Goal: Task Accomplishment & Management: Complete application form

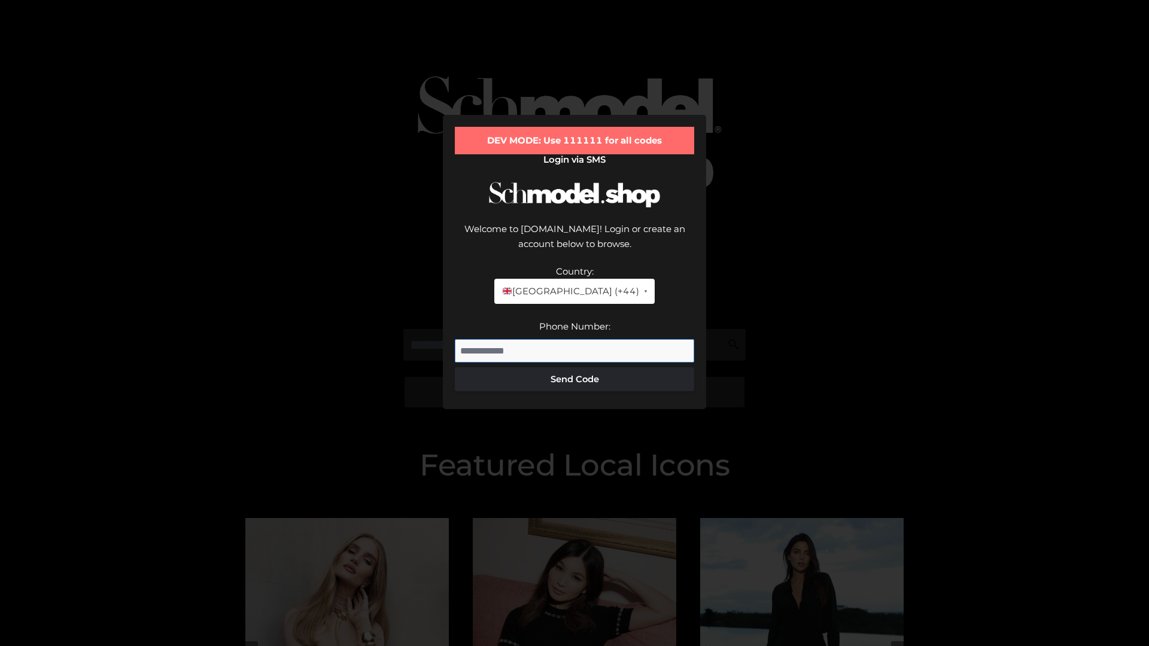
click at [574, 339] on input "Phone Number:" at bounding box center [574, 351] width 239 height 24
type input "**********"
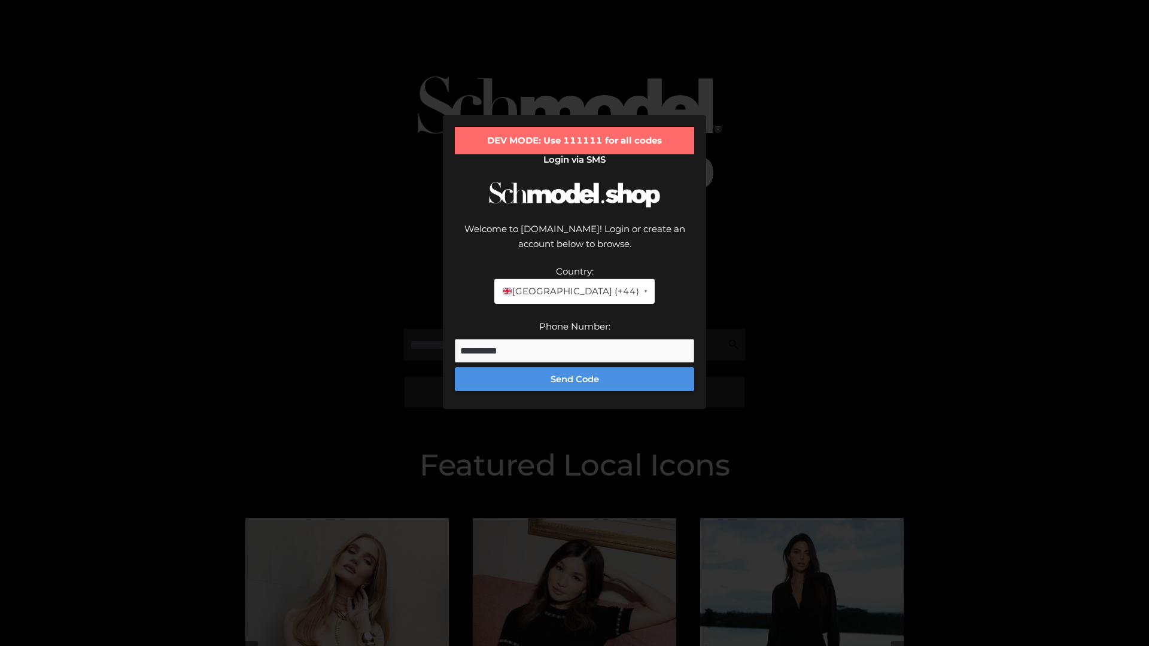
click at [574, 367] on button "Send Code" at bounding box center [574, 379] width 239 height 24
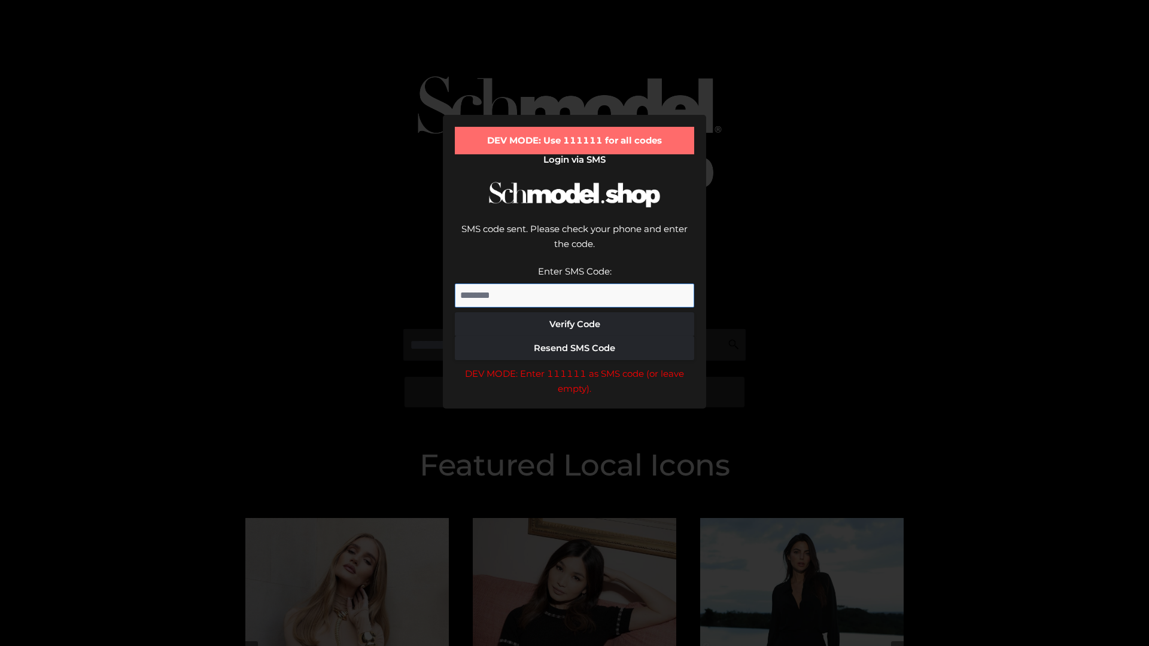
click at [574, 284] on input "Enter SMS Code:" at bounding box center [574, 296] width 239 height 24
type input "******"
click at [574, 312] on button "Verify Code" at bounding box center [574, 324] width 239 height 24
click at [574, 366] on div "DEV MODE: Enter 111111 as SMS code (or leave empty)." at bounding box center [574, 381] width 239 height 31
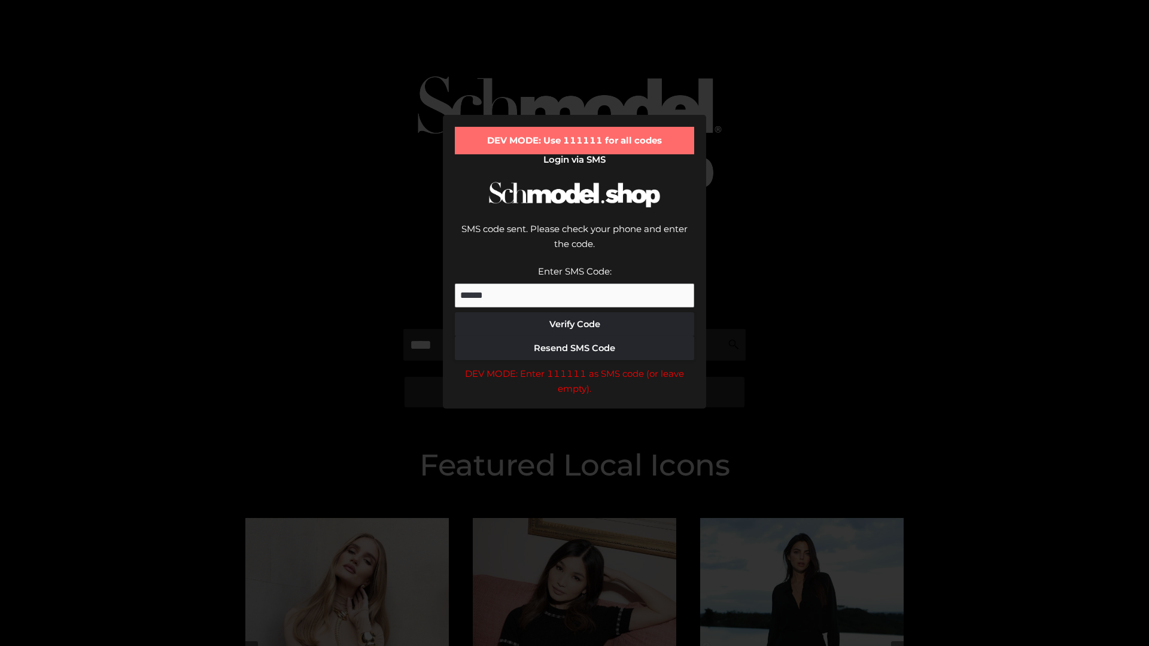
click at [574, 366] on div "DEV MODE: Enter 111111 as SMS code (or leave empty)." at bounding box center [574, 381] width 239 height 31
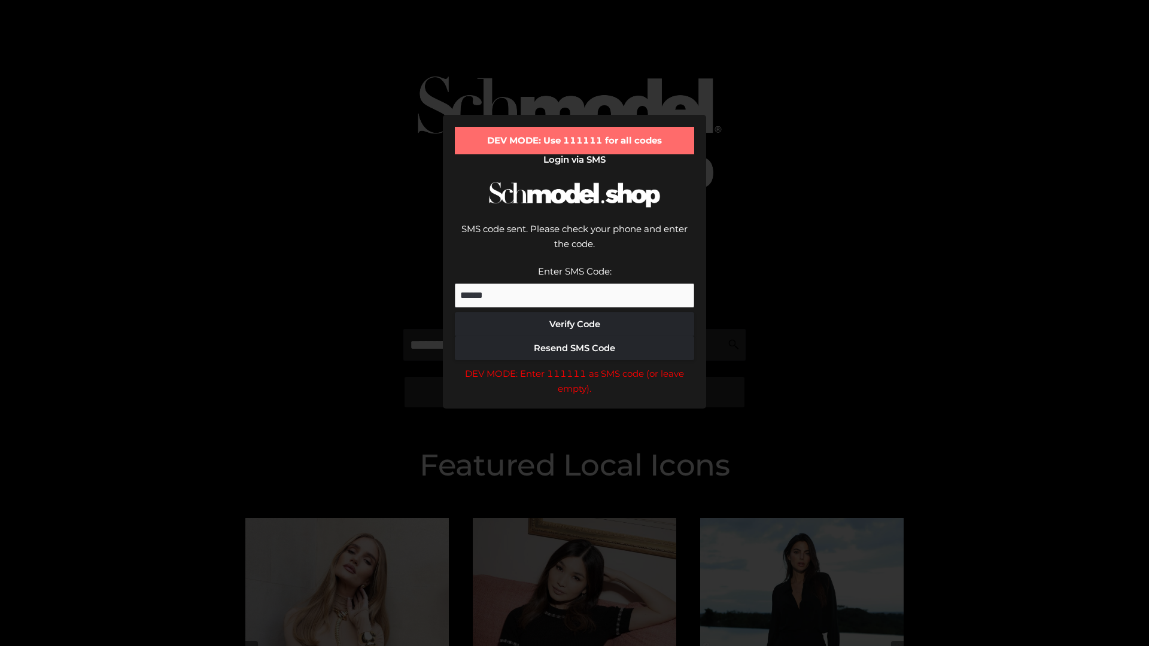
click at [574, 366] on div "DEV MODE: Enter 111111 as SMS code (or leave empty)." at bounding box center [574, 381] width 239 height 31
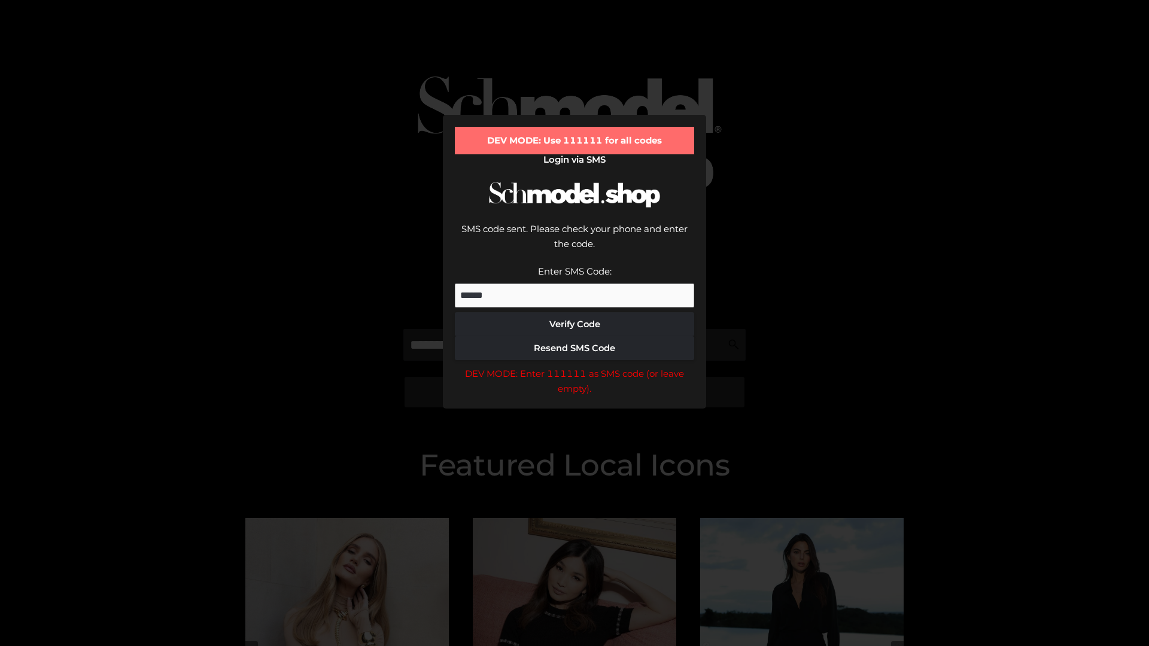
click at [574, 366] on div "DEV MODE: Enter 111111 as SMS code (or leave empty)." at bounding box center [574, 381] width 239 height 31
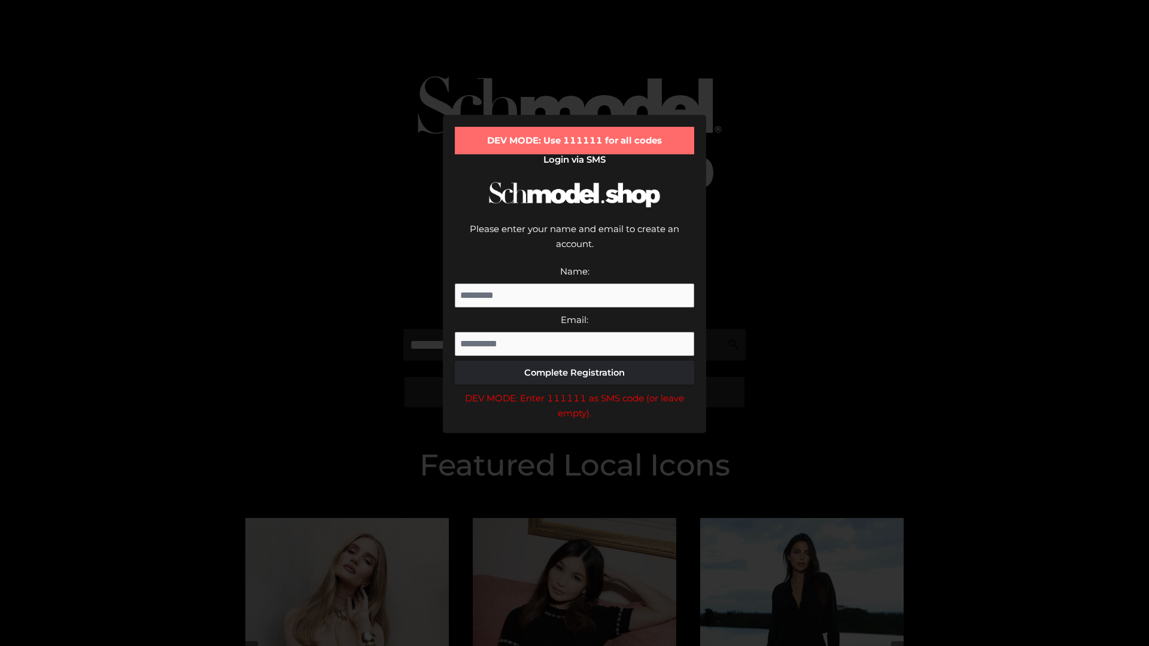
click at [574, 391] on div "DEV MODE: Enter 111111 as SMS code (or leave empty)." at bounding box center [574, 406] width 239 height 31
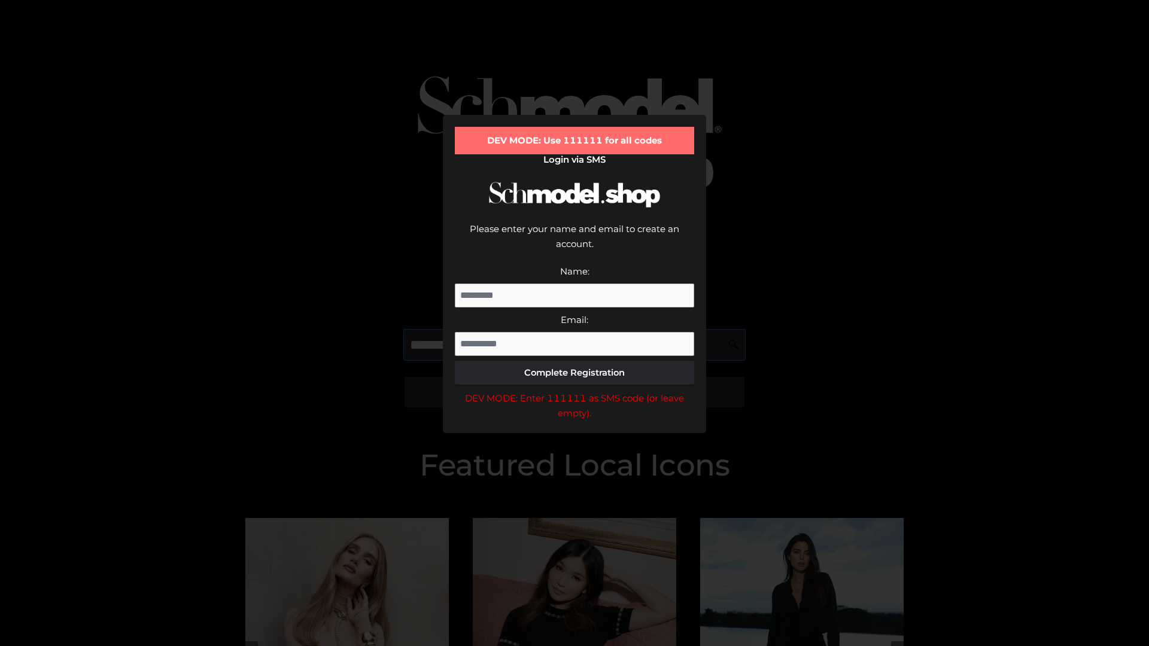
scroll to position [0, 1]
click at [574, 391] on div "DEV MODE: Enter 111111 as SMS code (or leave empty)." at bounding box center [574, 406] width 239 height 31
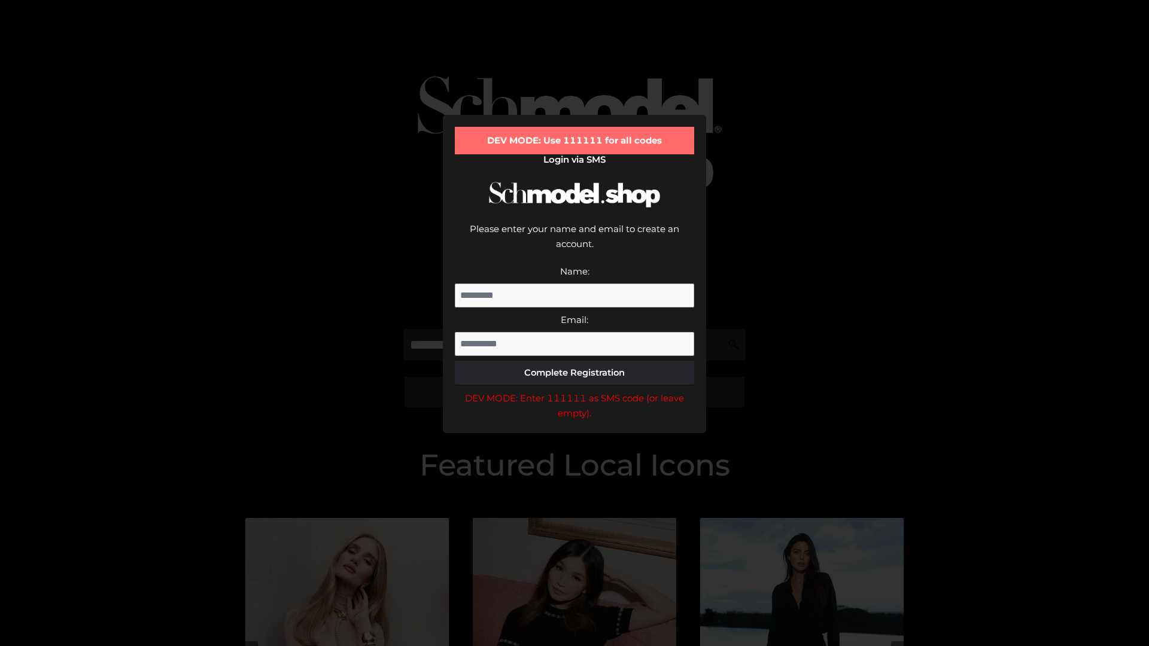
click at [574, 391] on div "DEV MODE: Enter 111111 as SMS code (or leave empty)." at bounding box center [574, 406] width 239 height 31
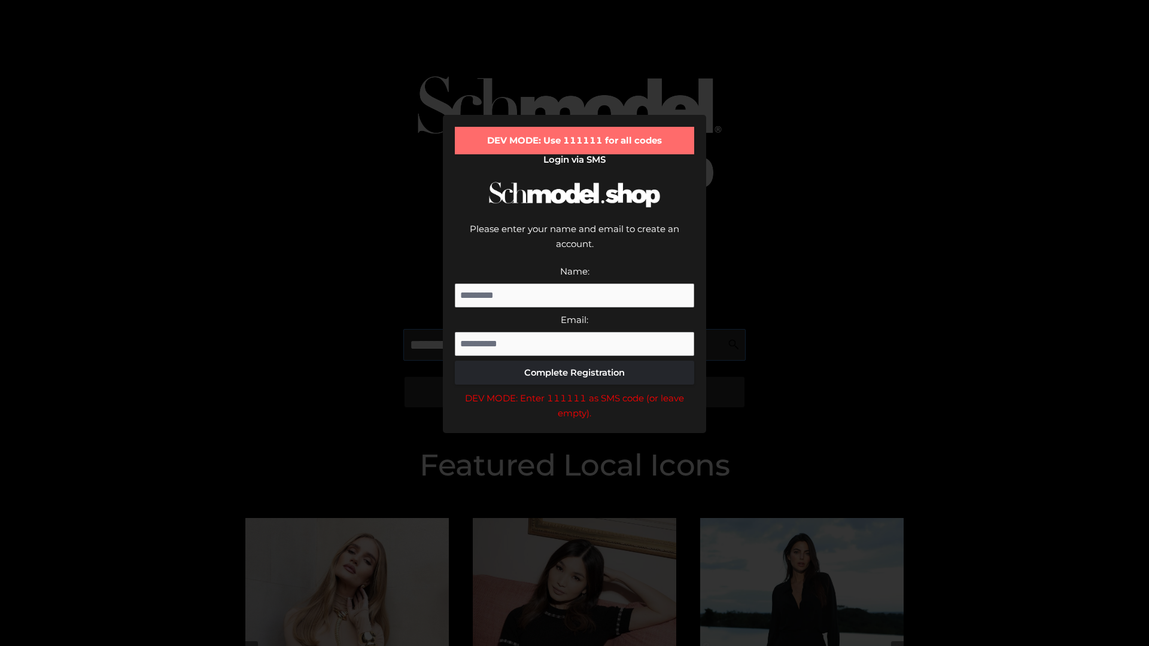
scroll to position [0, 73]
click at [574, 391] on div "DEV MODE: Enter 111111 as SMS code (or leave empty)." at bounding box center [574, 406] width 239 height 31
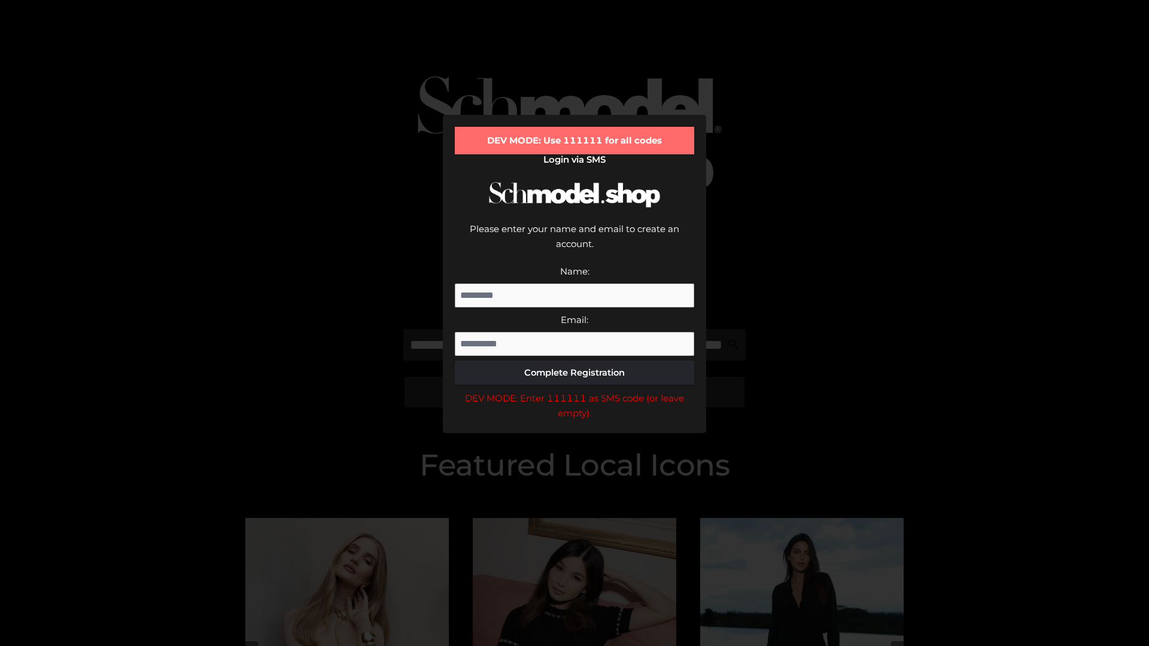
click at [574, 391] on div "DEV MODE: Enter 111111 as SMS code (or leave empty)." at bounding box center [574, 406] width 239 height 31
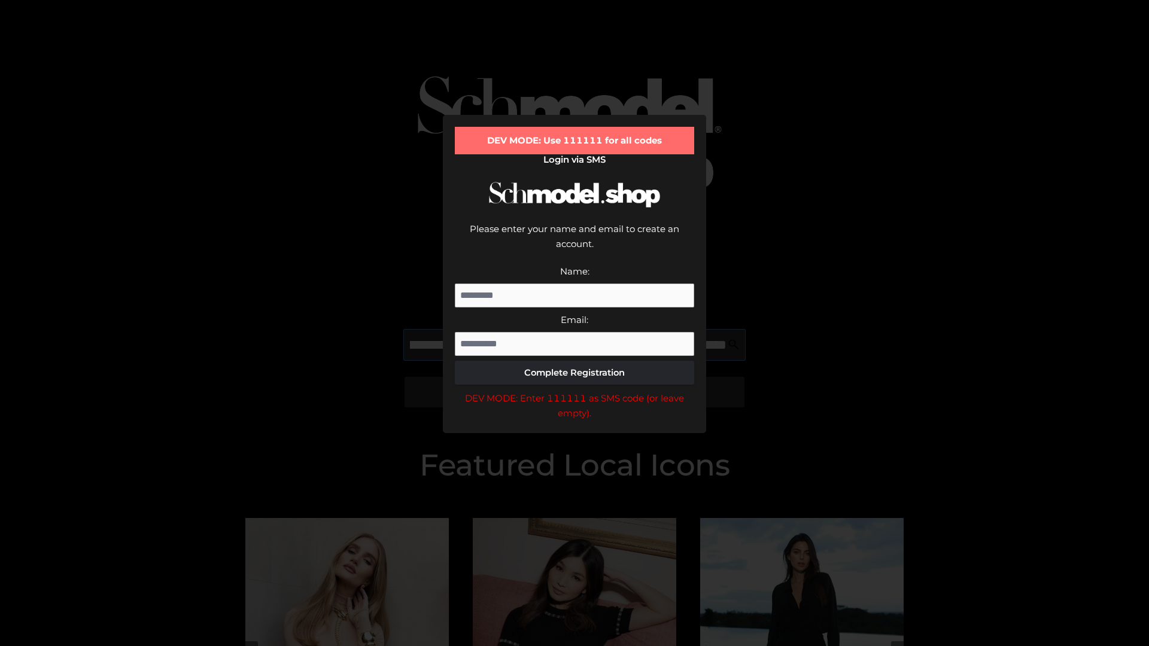
scroll to position [0, 148]
click at [574, 391] on div "DEV MODE: Enter 111111 as SMS code (or leave empty)." at bounding box center [574, 406] width 239 height 31
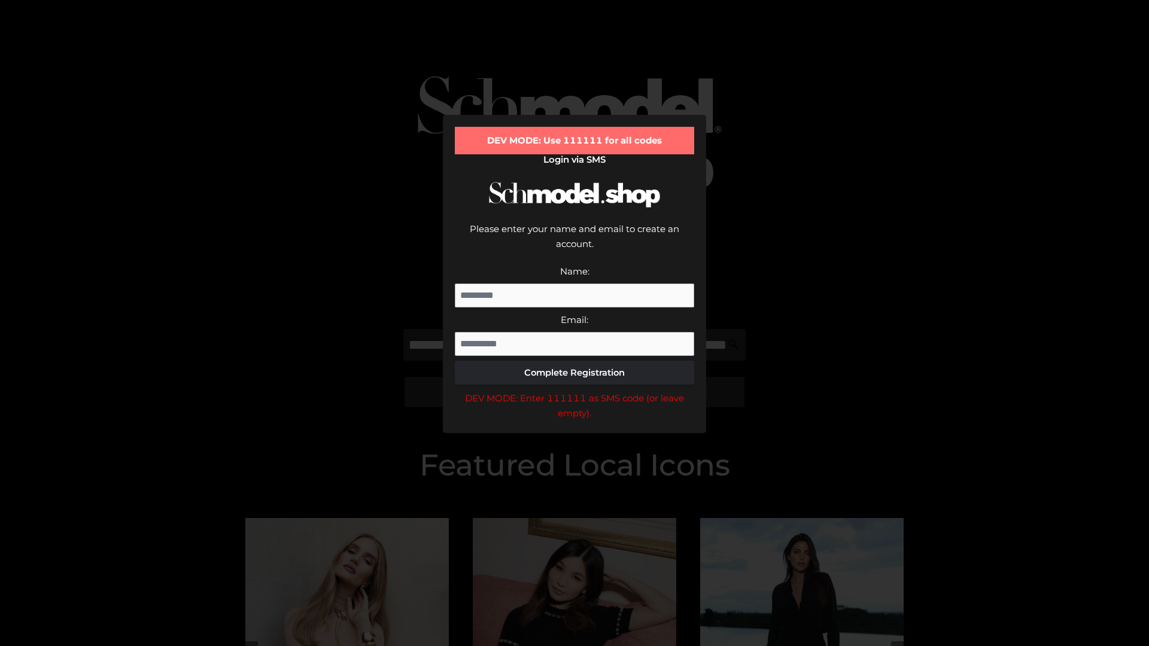
click at [574, 391] on div "DEV MODE: Enter 111111 as SMS code (or leave empty)." at bounding box center [574, 406] width 239 height 31
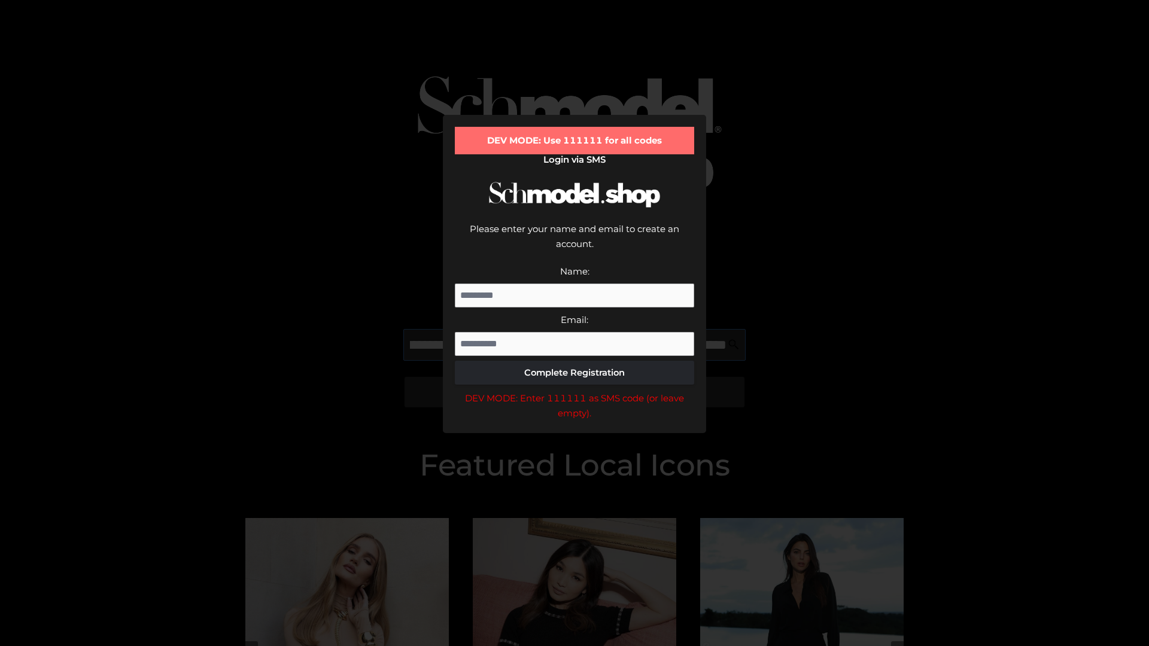
scroll to position [0, 217]
click at [574, 391] on div "DEV MODE: Enter 111111 as SMS code (or leave empty)." at bounding box center [574, 406] width 239 height 31
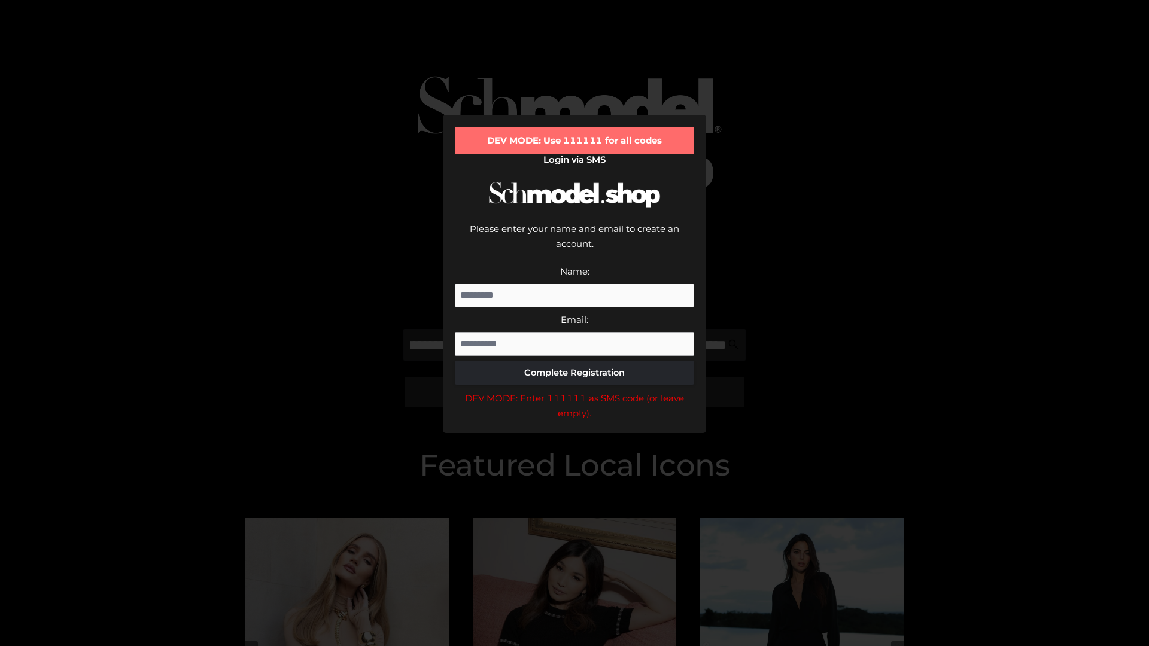
click at [574, 391] on div "DEV MODE: Enter 111111 as SMS code (or leave empty)." at bounding box center [574, 406] width 239 height 31
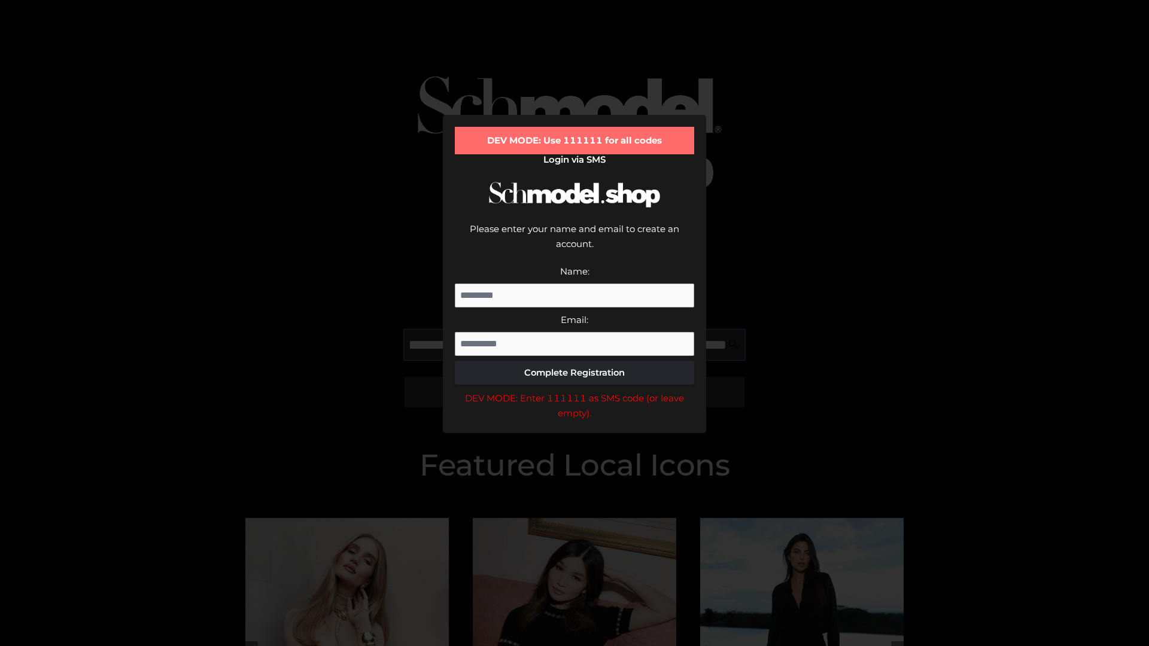
scroll to position [0, 290]
click at [574, 391] on div "DEV MODE: Enter 111111 as SMS code (or leave empty)." at bounding box center [574, 406] width 239 height 31
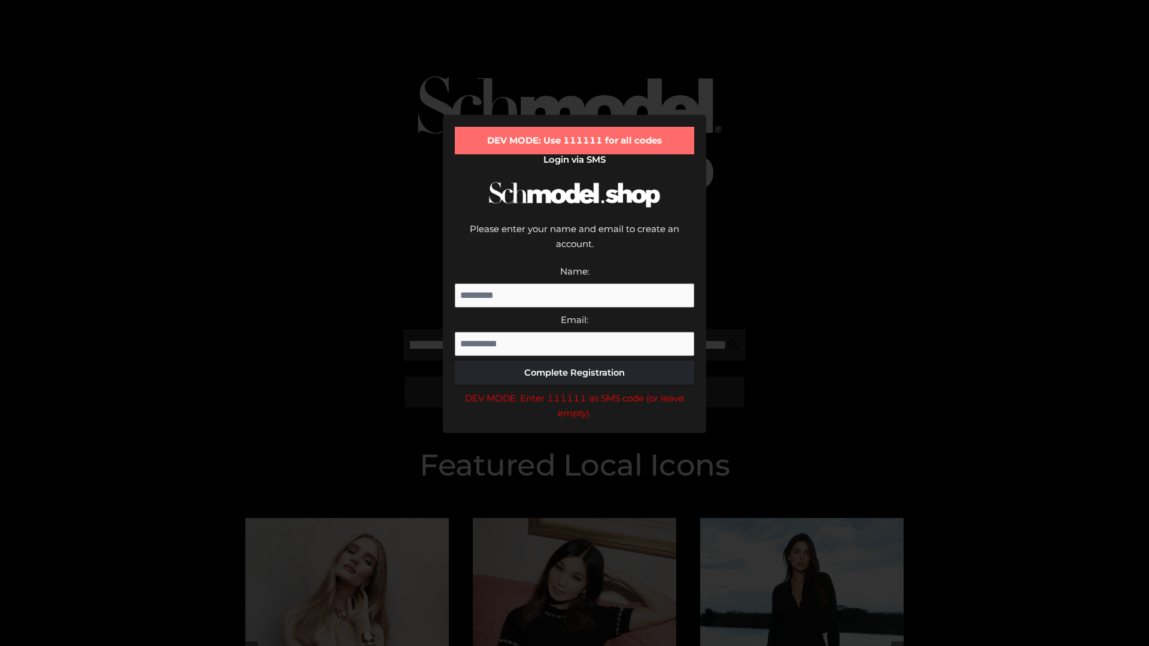
click at [574, 391] on div "DEV MODE: Enter 111111 as SMS code (or leave empty)." at bounding box center [574, 406] width 239 height 31
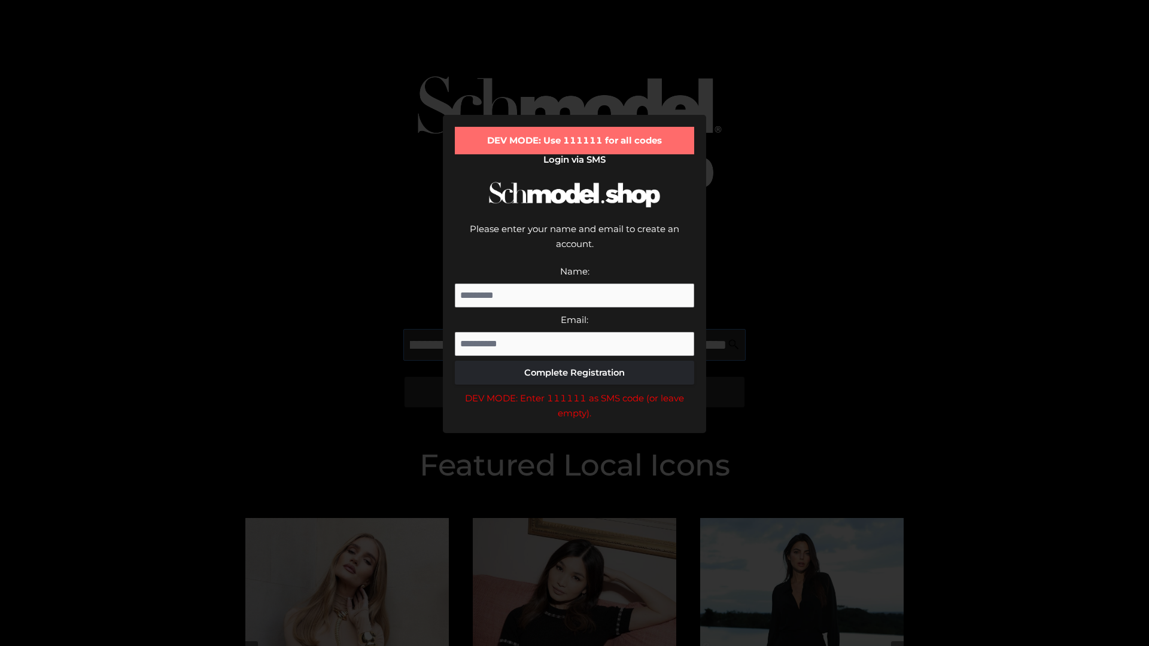
scroll to position [0, 365]
click at [574, 391] on div "DEV MODE: Enter 111111 as SMS code (or leave empty)." at bounding box center [574, 406] width 239 height 31
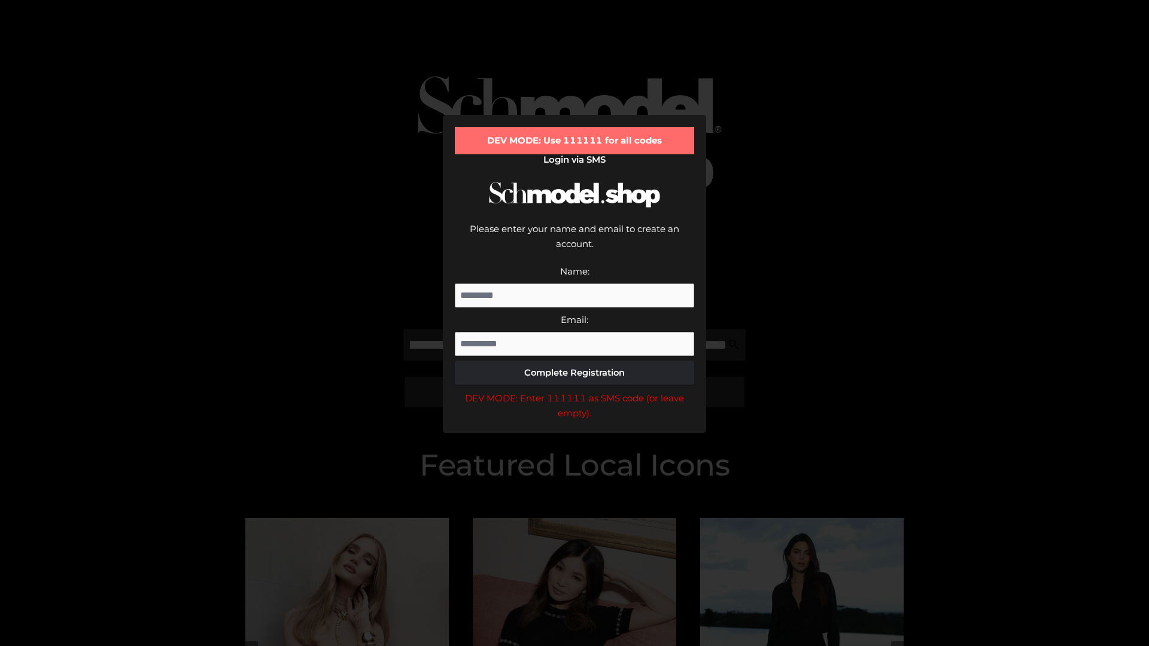
click at [574, 391] on div "DEV MODE: Enter 111111 as SMS code (or leave empty)." at bounding box center [574, 406] width 239 height 31
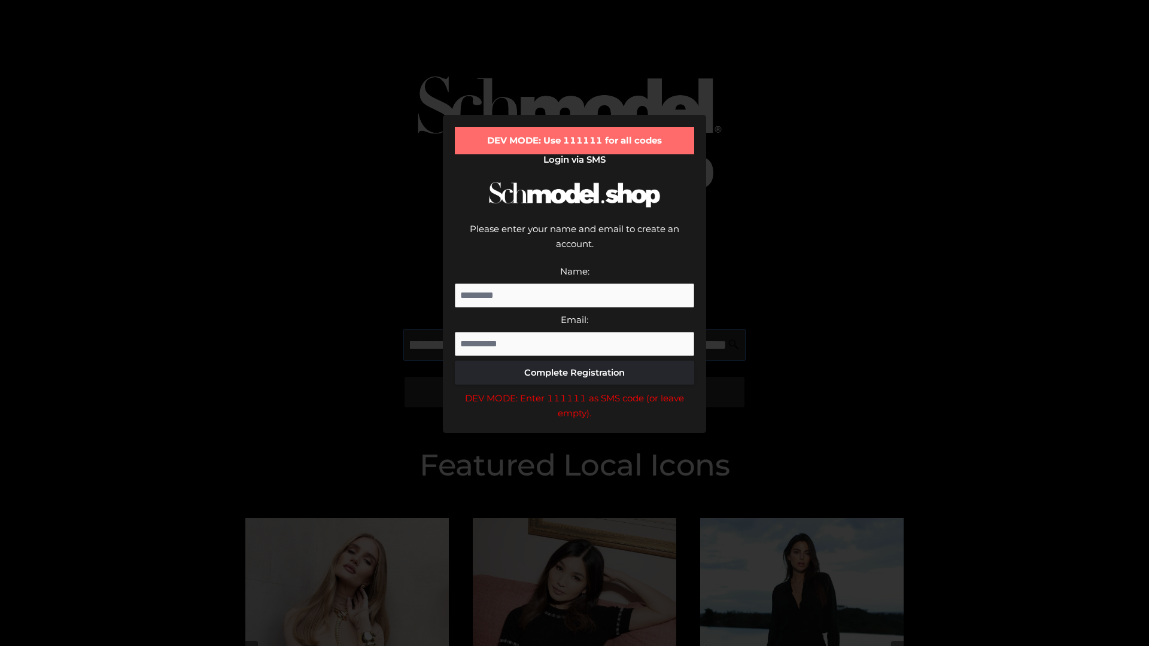
scroll to position [0, 434]
click at [574, 391] on div "DEV MODE: Enter 111111 as SMS code (or leave empty)." at bounding box center [574, 406] width 239 height 31
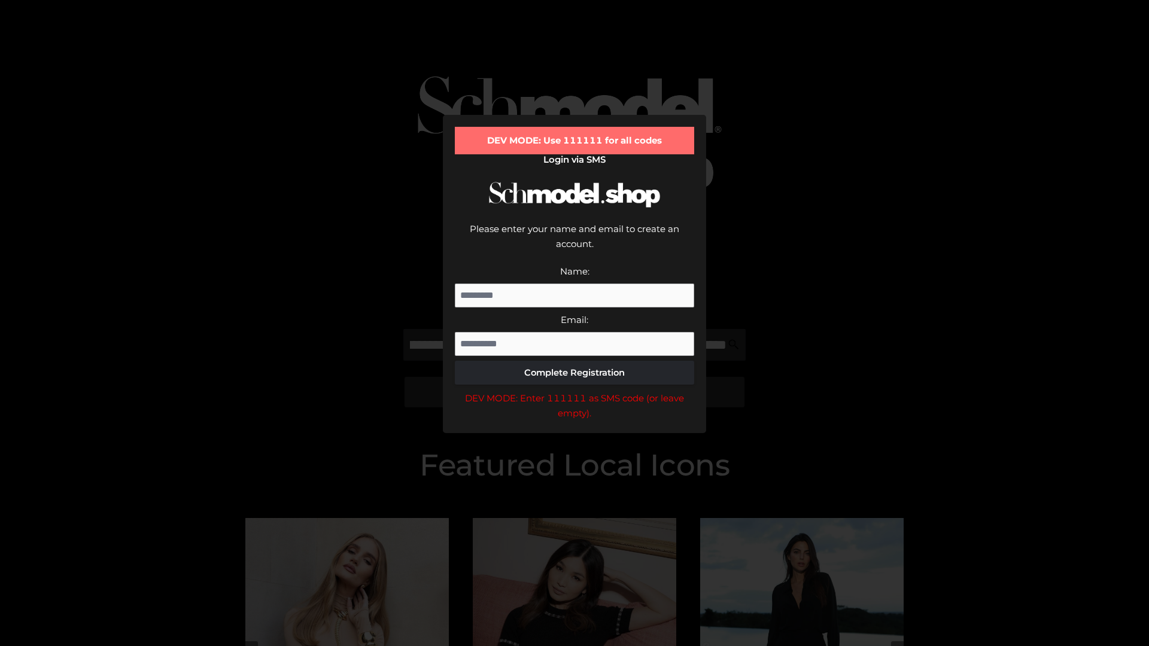
click at [574, 391] on div "DEV MODE: Enter 111111 as SMS code (or leave empty)." at bounding box center [574, 406] width 239 height 31
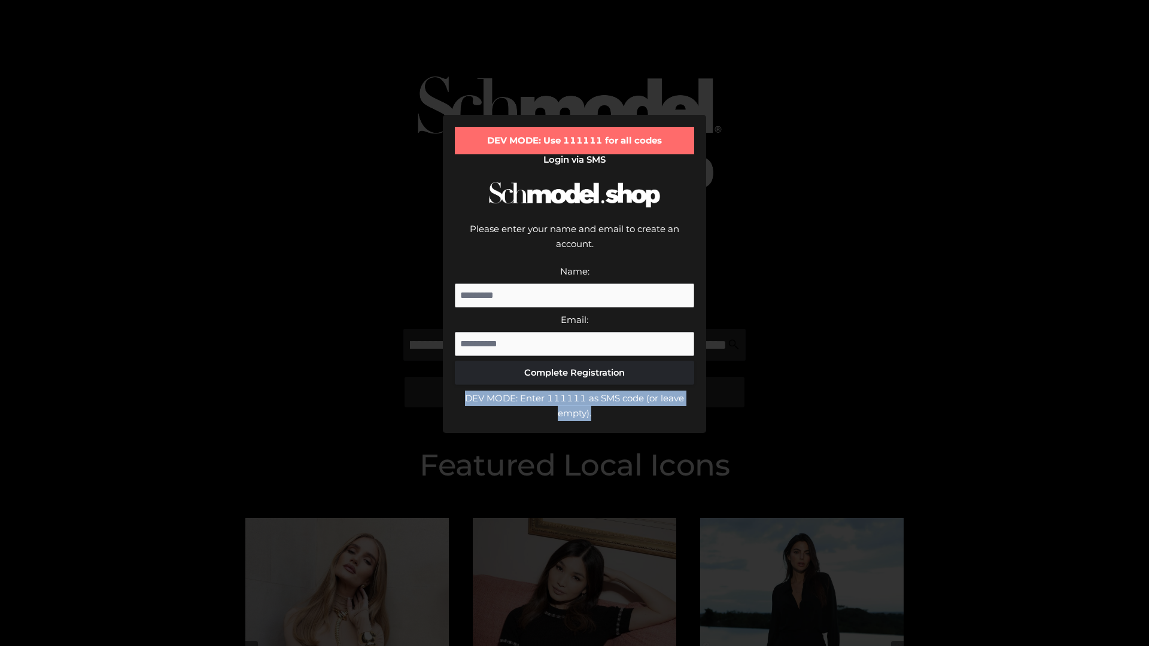
scroll to position [0, 0]
type input "**********"
